Goal: Task Accomplishment & Management: Manage account settings

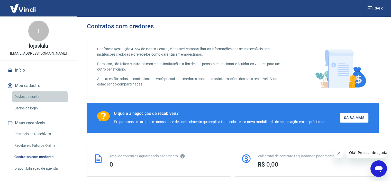
click at [38, 97] on link "Dados da conta" at bounding box center [41, 96] width 58 height 11
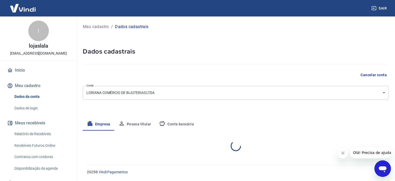
select select "RS"
select select "business"
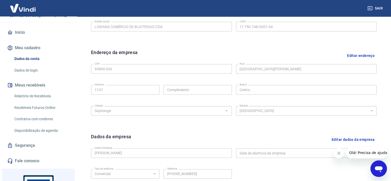
scroll to position [51, 0]
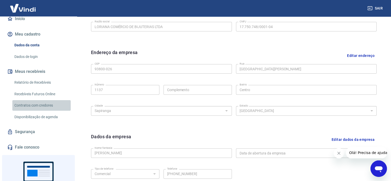
click at [44, 104] on link "Contratos com credores" at bounding box center [41, 105] width 58 height 11
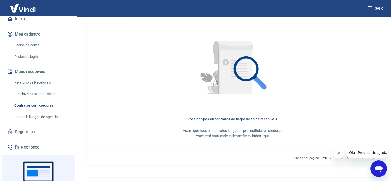
scroll to position [238, 0]
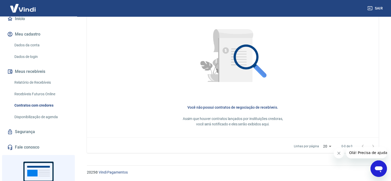
click at [27, 146] on link "Fale conosco" at bounding box center [38, 146] width 65 height 11
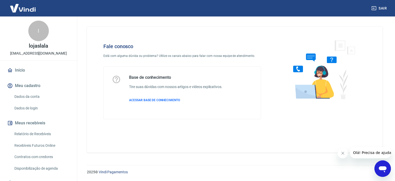
click at [20, 73] on link "Início" at bounding box center [38, 70] width 65 height 11
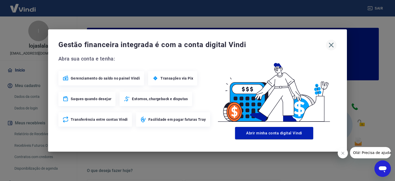
click at [331, 43] on icon "button" at bounding box center [331, 45] width 8 height 8
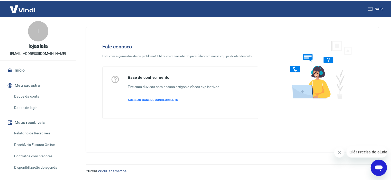
scroll to position [93, 0]
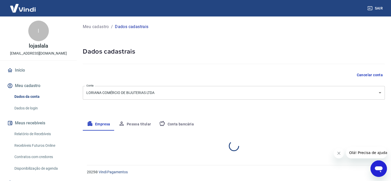
select select "RS"
select select "business"
